Goal: Navigation & Orientation: Find specific page/section

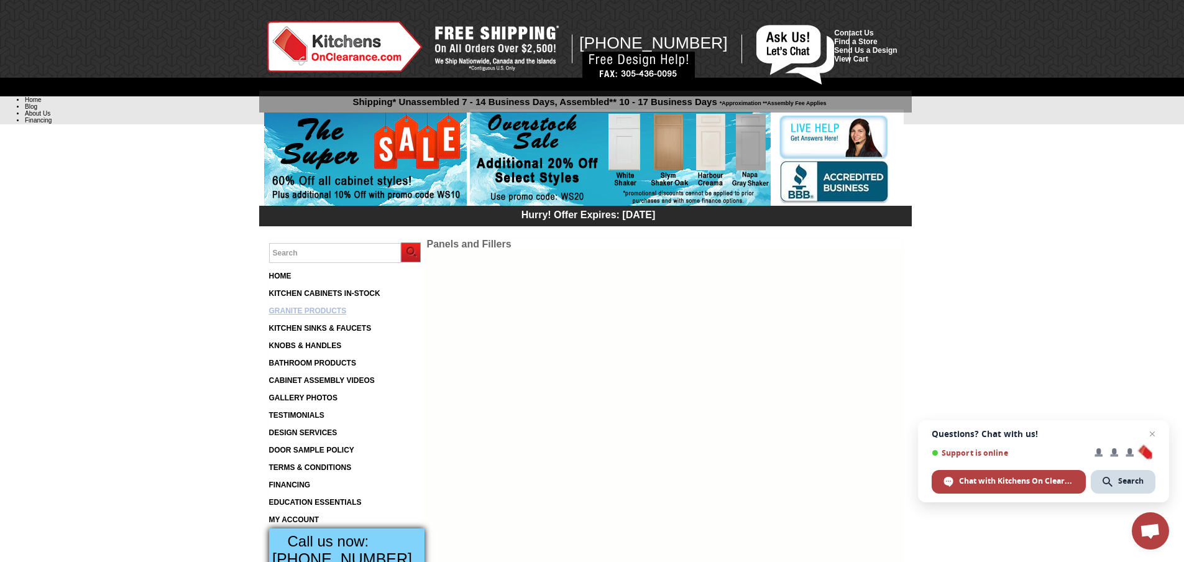
click at [326, 311] on link "GRANITE PRODUCTS" at bounding box center [308, 310] width 78 height 9
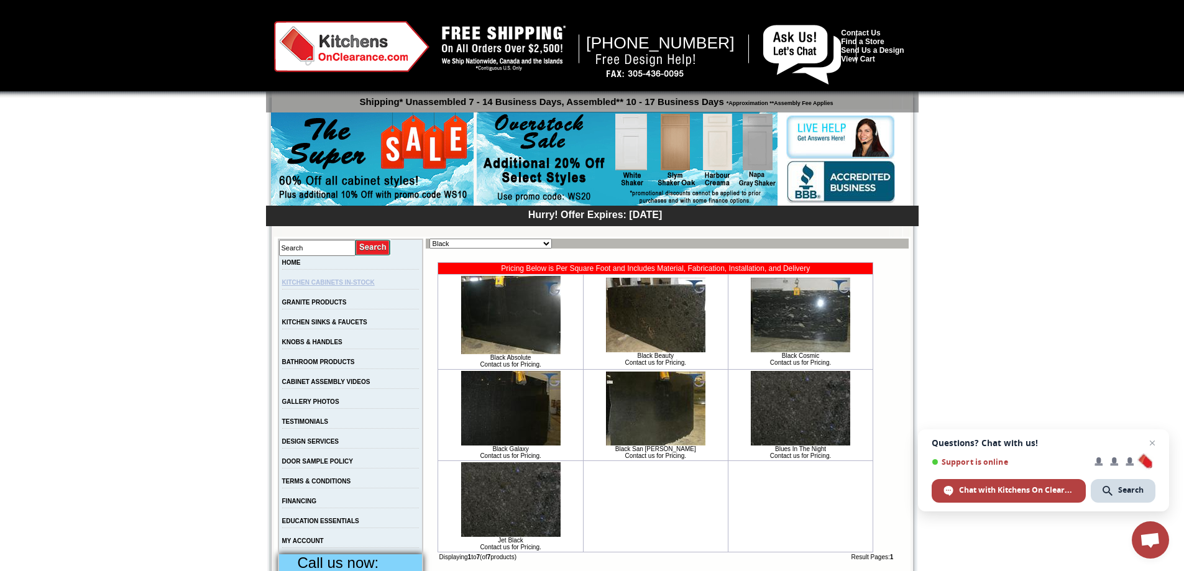
click at [351, 283] on link "KITCHEN CABINETS IN-STOCK" at bounding box center [328, 282] width 93 height 7
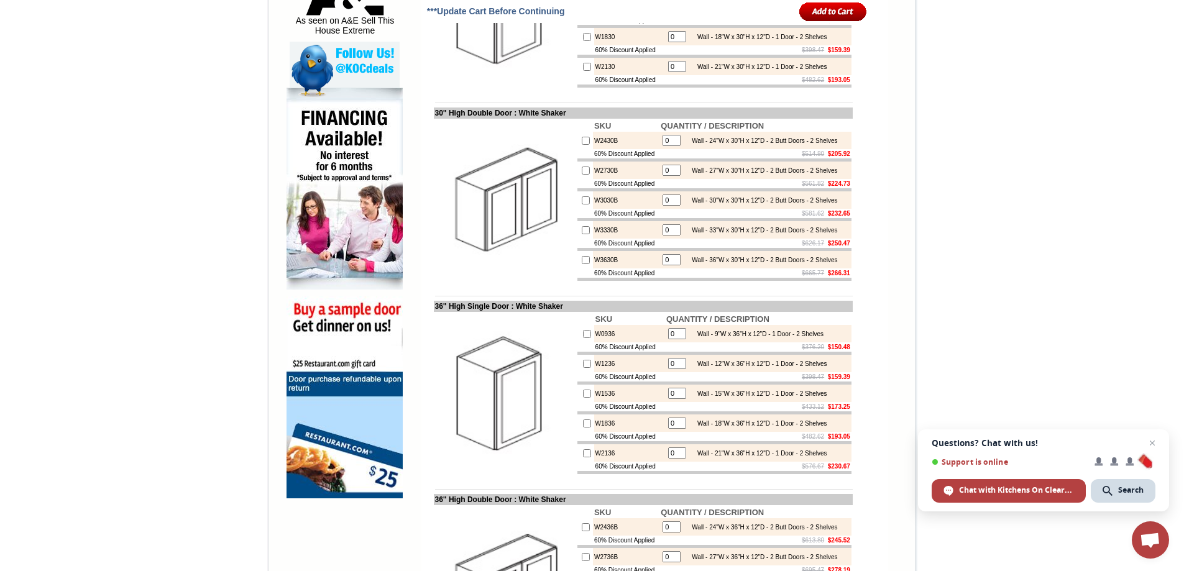
scroll to position [746, 0]
